Goal: Use online tool/utility

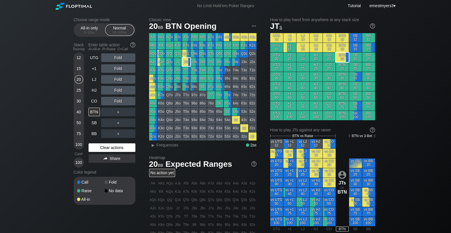
click at [113, 146] on div "Clear actions" at bounding box center [112, 147] width 47 height 9
click at [118, 58] on div "R ✕" at bounding box center [117, 57] width 11 height 9
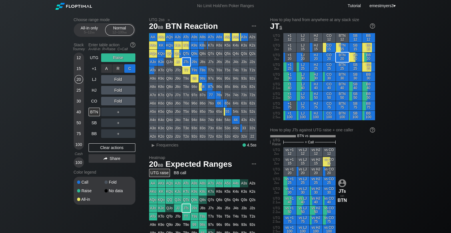
click at [130, 72] on div "C ✕" at bounding box center [129, 68] width 11 height 9
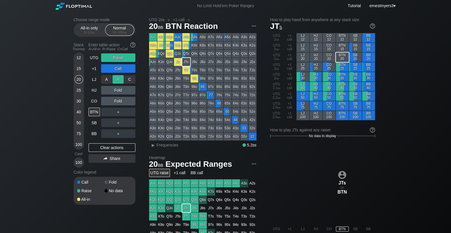
click at [117, 80] on div "R ✕" at bounding box center [117, 79] width 11 height 9
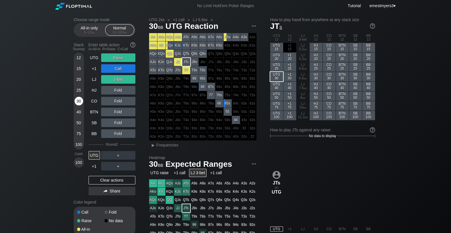
click at [78, 105] on div "30" at bounding box center [79, 102] width 9 height 11
